Goal: Information Seeking & Learning: Learn about a topic

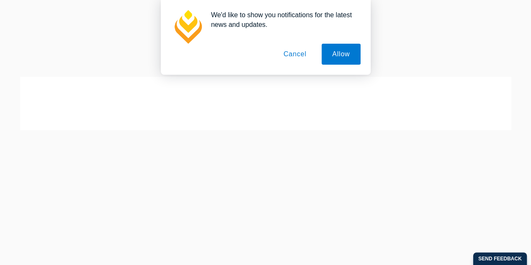
scroll to position [236, 0]
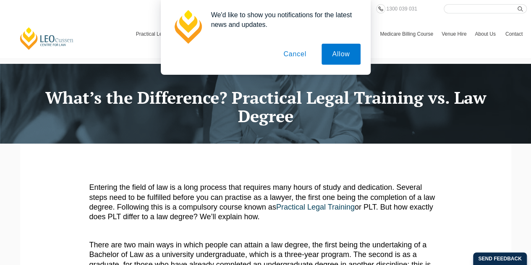
click at [337, 56] on button "Allow" at bounding box center [340, 54] width 39 height 21
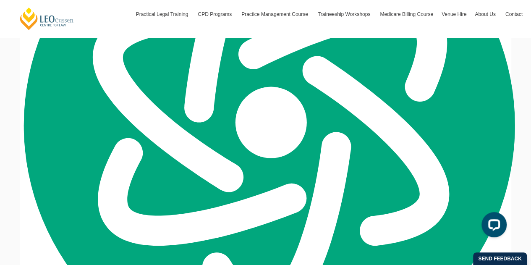
scroll to position [422, 0]
